Goal: Check status: Check status

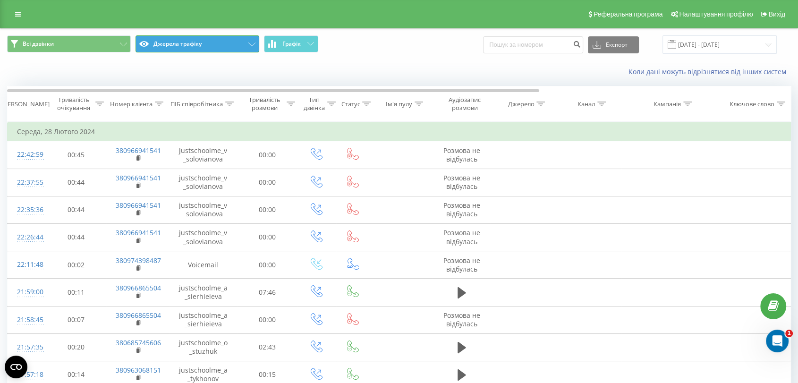
click at [213, 43] on button "Джерела трафіку" at bounding box center [198, 43] width 124 height 17
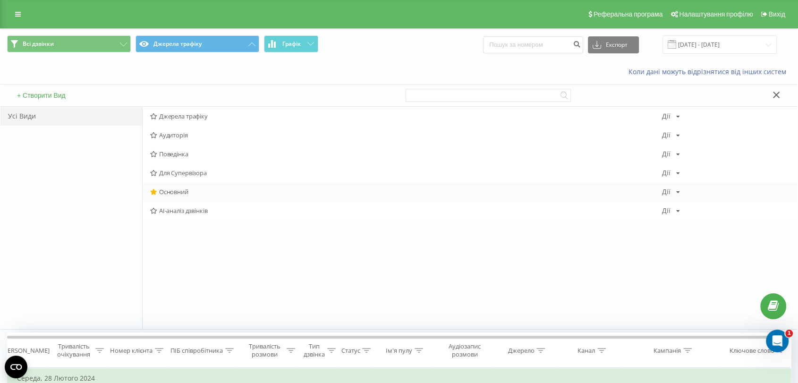
click at [177, 188] on span "Основний" at bounding box center [406, 191] width 512 height 7
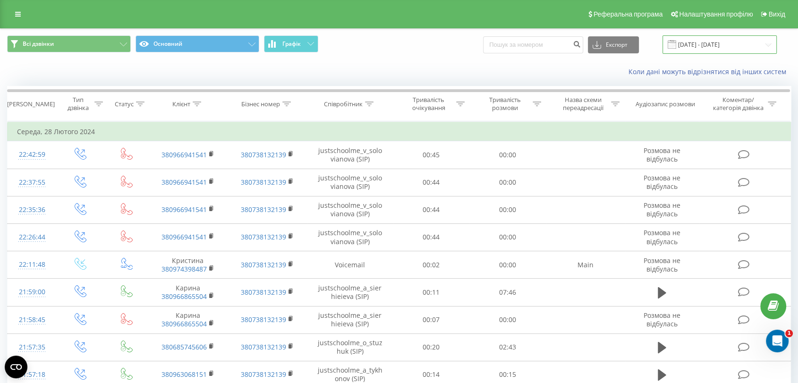
drag, startPoint x: 745, startPoint y: 42, endPoint x: 688, endPoint y: 47, distance: 57.4
click at [659, 42] on input "[DATE] - [DATE]" at bounding box center [720, 44] width 114 height 18
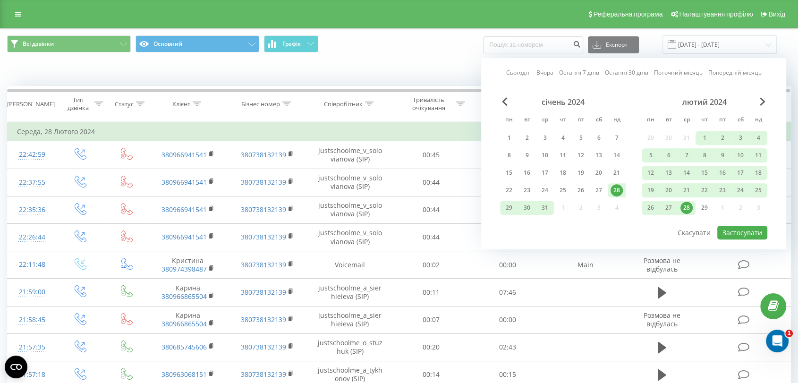
click at [552, 73] on link "Вчора" at bounding box center [545, 72] width 17 height 9
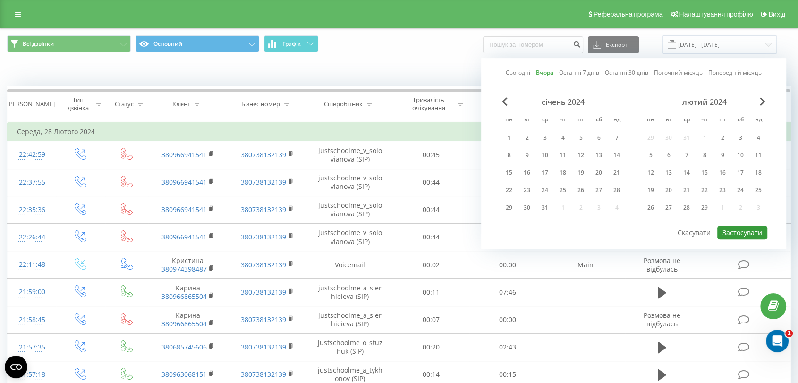
drag, startPoint x: 753, startPoint y: 231, endPoint x: 703, endPoint y: 200, distance: 59.6
click at [659, 231] on button "Застосувати" at bounding box center [742, 233] width 50 height 14
type input "[DATE] - [DATE]"
